Goal: Information Seeking & Learning: Compare options

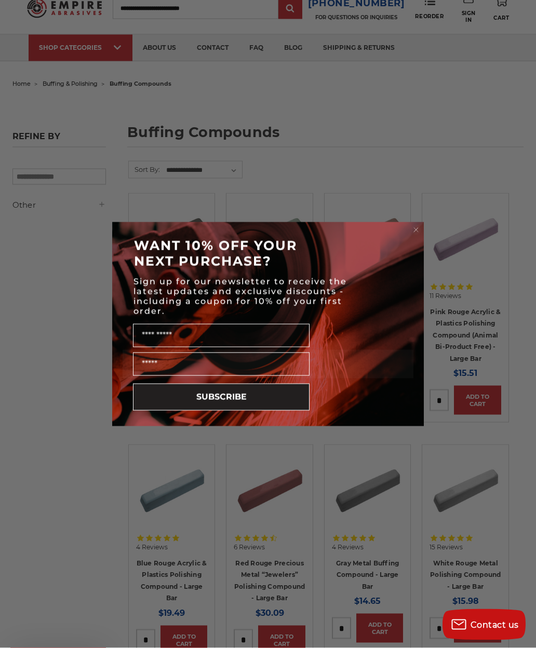
scroll to position [38, 0]
click at [411, 235] on icon "Close dialog" at bounding box center [416, 230] width 10 height 10
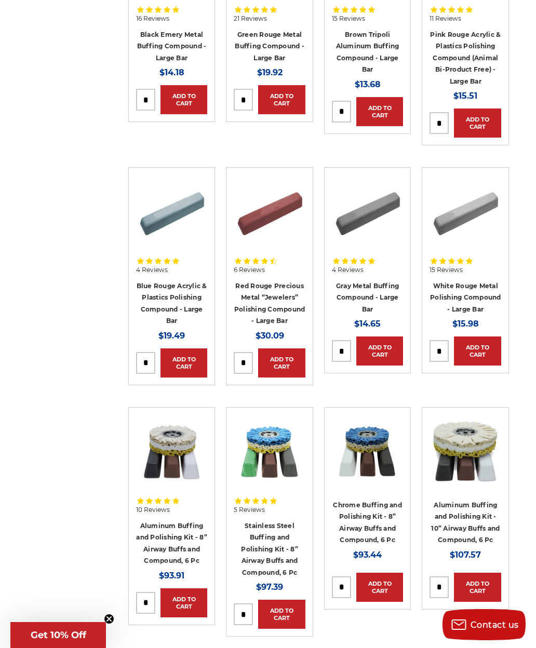
scroll to position [320, 0]
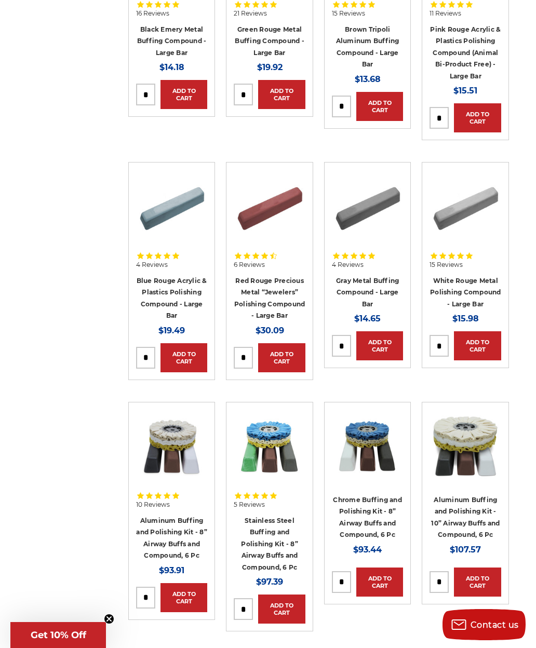
click at [254, 209] on img at bounding box center [270, 206] width 72 height 72
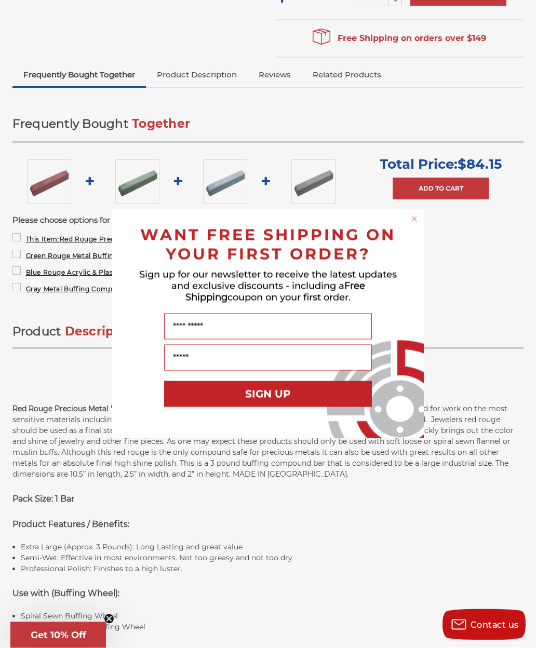
scroll to position [331, 0]
click at [414, 224] on circle "Close dialog" at bounding box center [415, 219] width 10 height 10
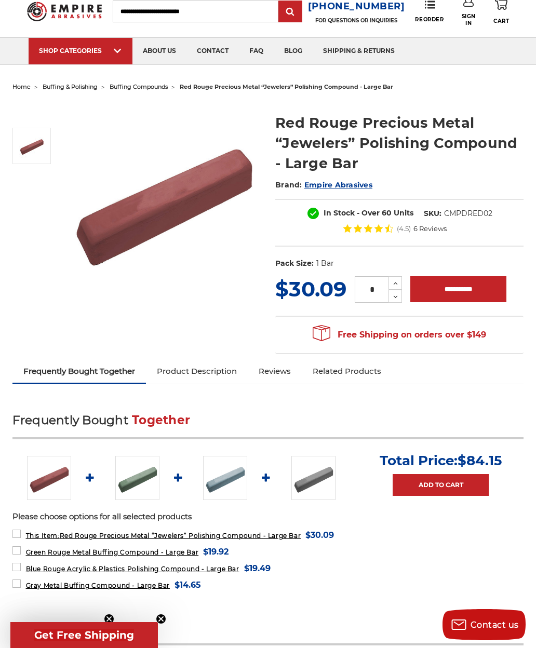
scroll to position [0, 0]
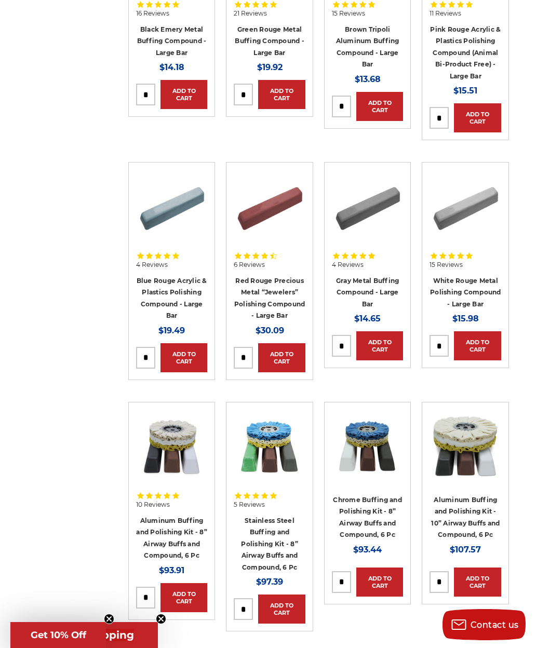
click at [470, 217] on img at bounding box center [465, 206] width 72 height 72
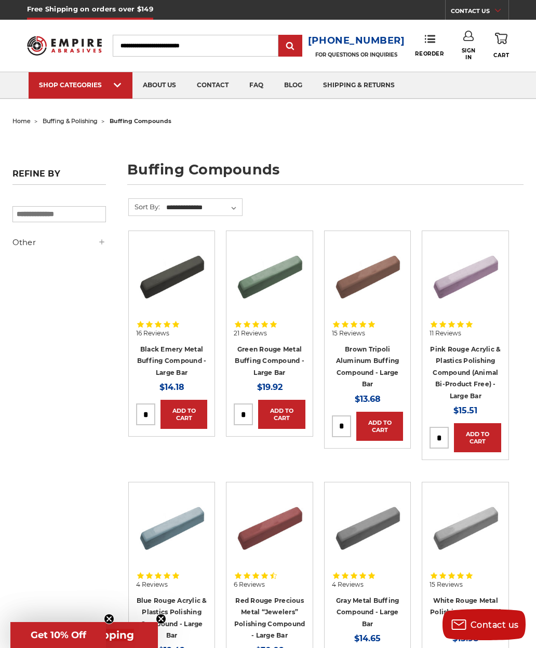
click at [256, 275] on img at bounding box center [270, 274] width 72 height 72
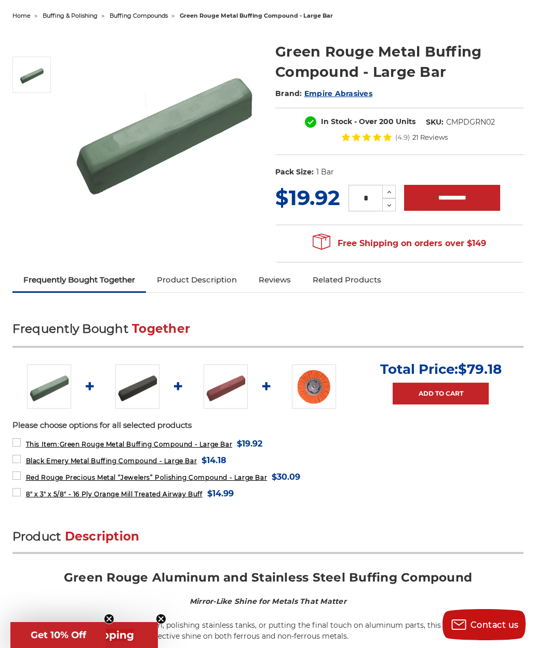
scroll to position [105, 0]
